Goal: Task Accomplishment & Management: Manage account settings

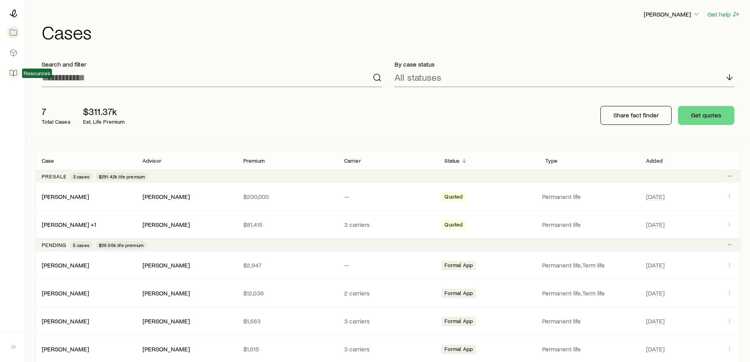
click at [15, 72] on icon at bounding box center [13, 73] width 8 height 8
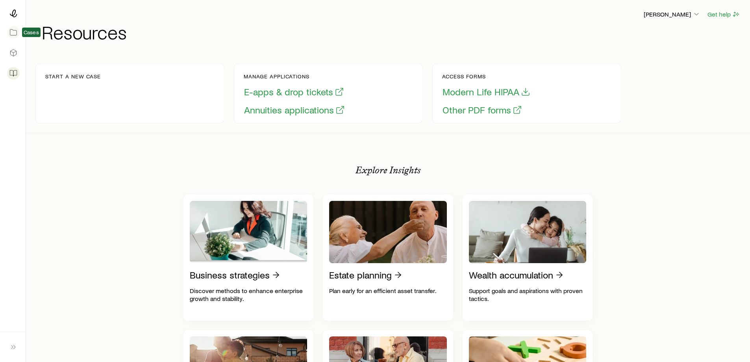
click at [12, 33] on icon at bounding box center [13, 32] width 8 height 8
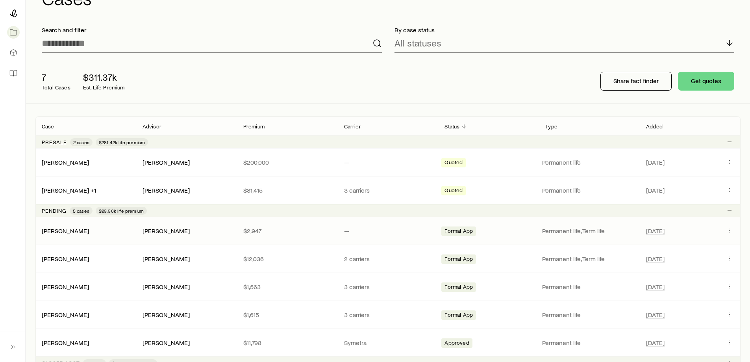
scroll to position [157, 0]
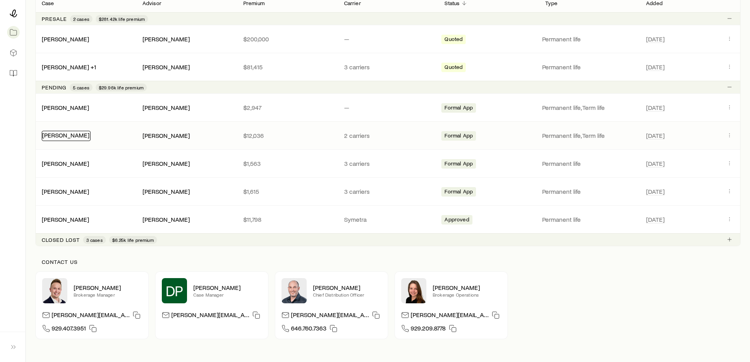
click at [65, 136] on link "[PERSON_NAME]" at bounding box center [65, 134] width 47 height 7
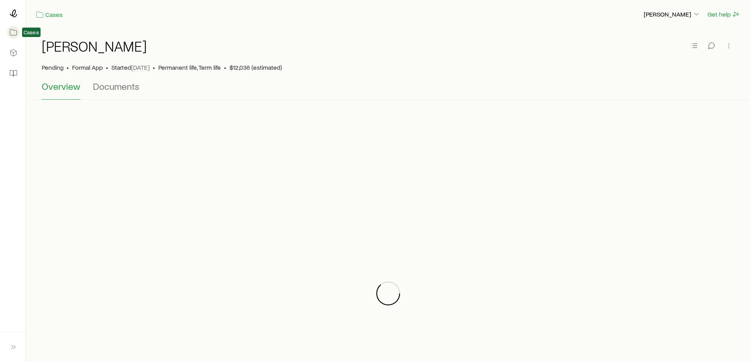
click at [13, 31] on icon at bounding box center [13, 32] width 8 height 8
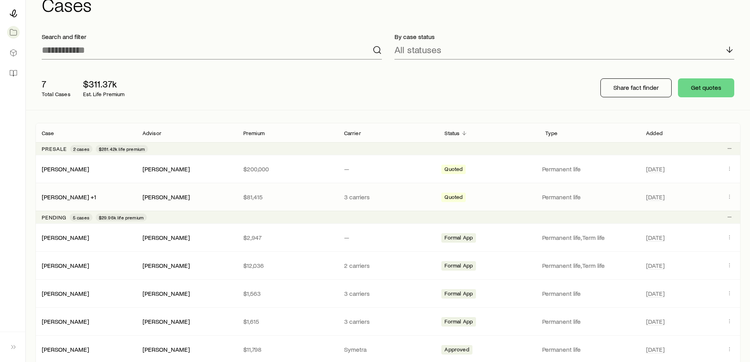
scroll to position [39, 0]
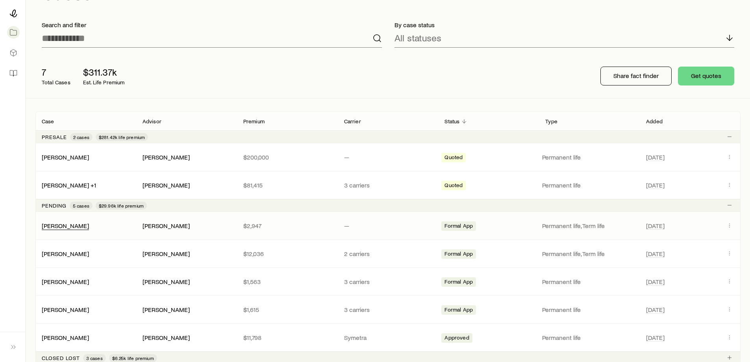
click at [64, 229] on div "[PERSON_NAME]" at bounding box center [65, 226] width 47 height 8
click at [63, 226] on link "[PERSON_NAME]" at bounding box center [65, 224] width 47 height 7
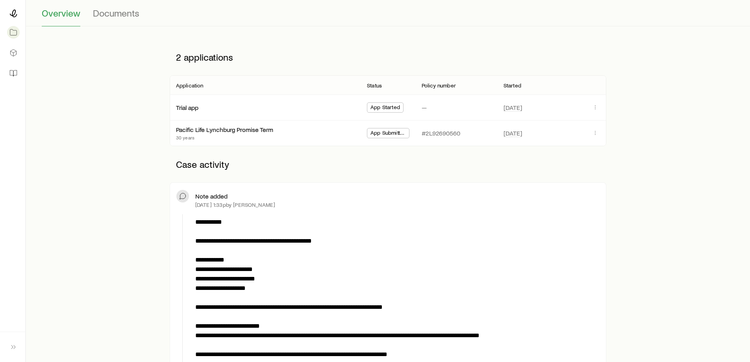
scroll to position [70, 0]
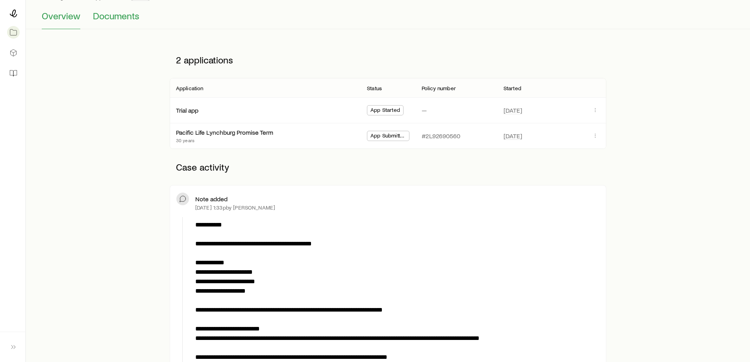
click at [117, 20] on span "Documents" at bounding box center [116, 15] width 46 height 11
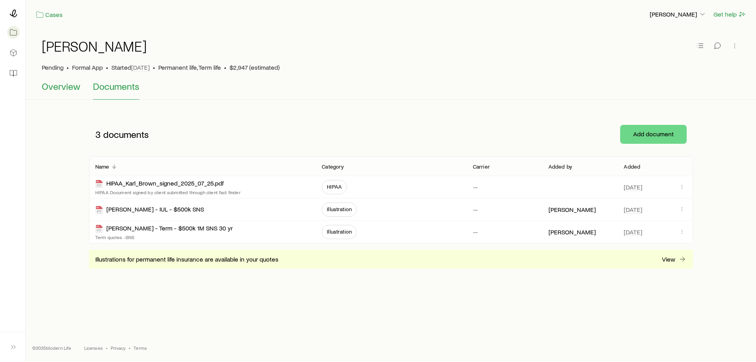
click at [64, 84] on span "Overview" at bounding box center [61, 86] width 39 height 11
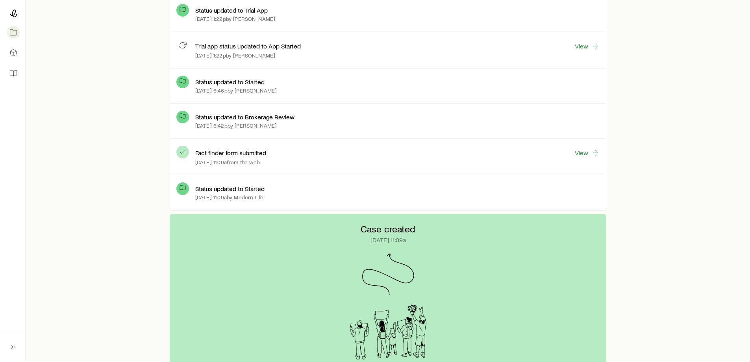
scroll to position [866, 0]
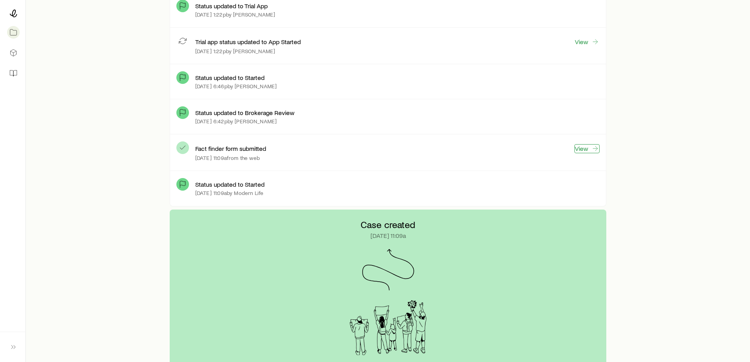
click at [579, 146] on link "View" at bounding box center [586, 148] width 25 height 9
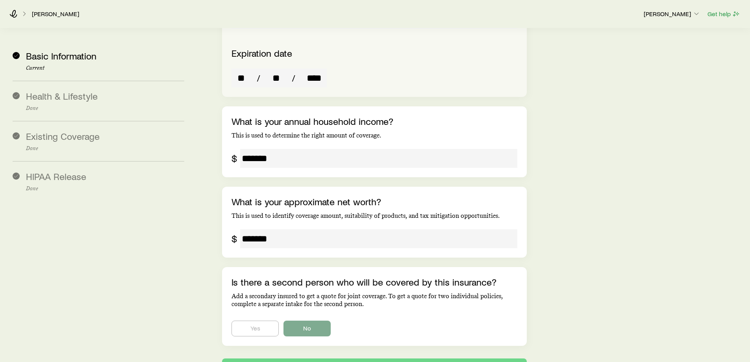
scroll to position [1732, 0]
click at [16, 14] on icon at bounding box center [13, 14] width 8 height 8
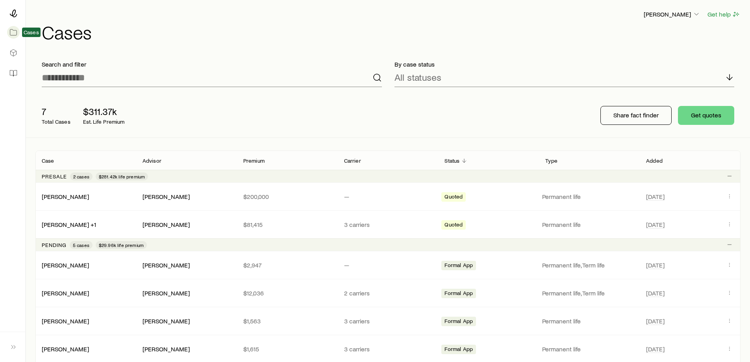
click at [13, 32] on icon at bounding box center [13, 32] width 8 height 8
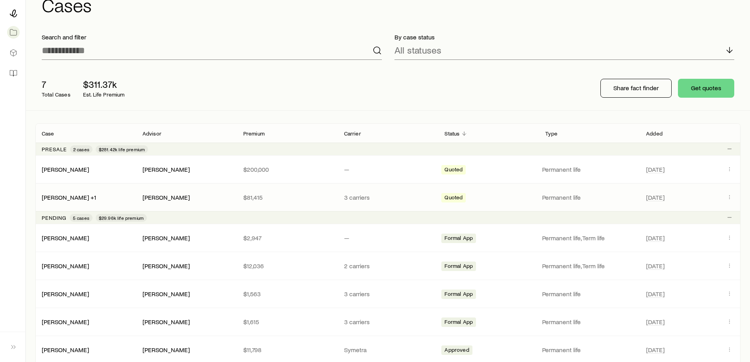
scroll to position [79, 0]
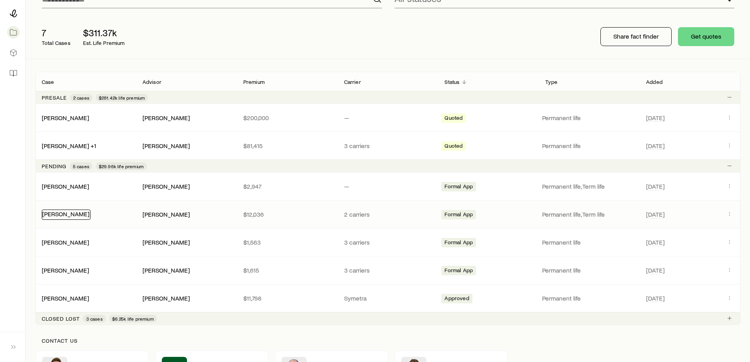
click at [64, 214] on link "[PERSON_NAME]" at bounding box center [65, 213] width 47 height 7
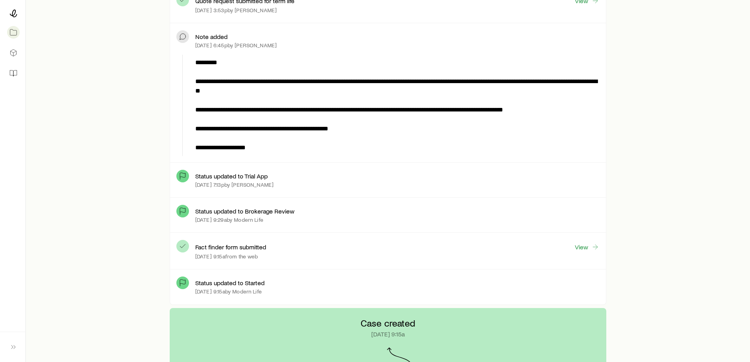
scroll to position [3228, 0]
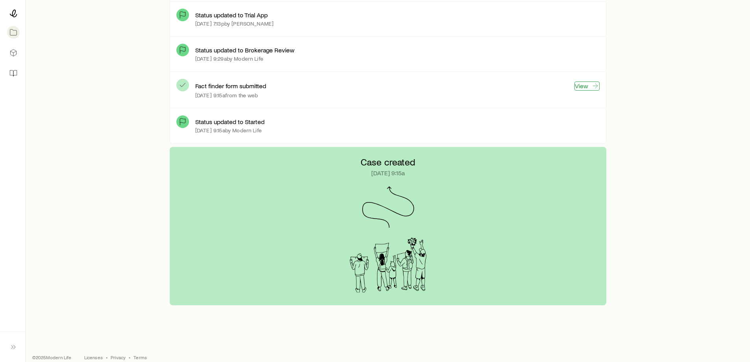
click at [589, 85] on link "View" at bounding box center [586, 85] width 25 height 9
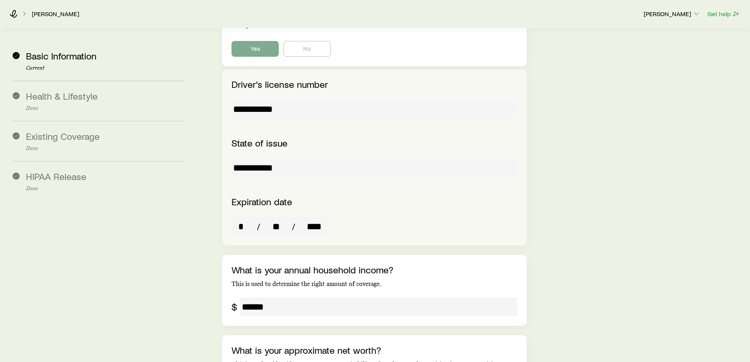
scroll to position [1732, 0]
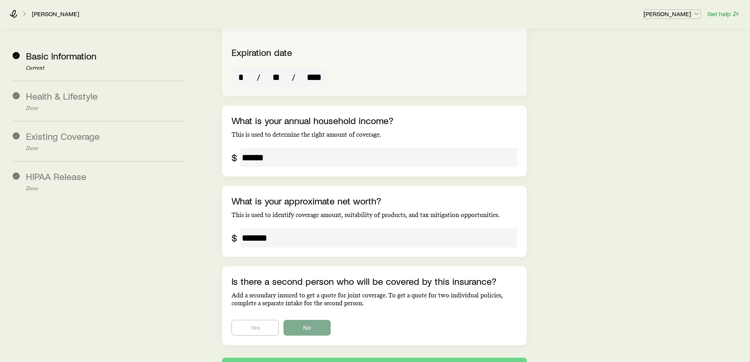
click at [685, 12] on p "[PERSON_NAME]" at bounding box center [672, 14] width 57 height 8
click at [641, 37] on span "Sign out" at bounding box center [635, 35] width 22 height 8
